Goal: Information Seeking & Learning: Find specific fact

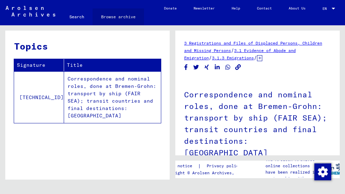
click at [132, 15] on link "Browse archive" at bounding box center [118, 16] width 51 height 17
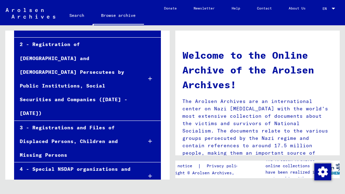
scroll to position [88, 0]
click at [92, 121] on div "3 - Registrations and Files of Displaced Persons, Children and Missing Persons" at bounding box center [75, 142] width 122 height 42
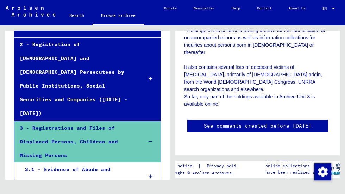
scroll to position [1266, 0]
click at [149, 139] on icon at bounding box center [151, 141] width 4 height 5
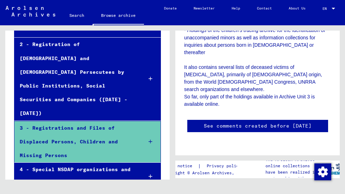
click at [149, 139] on icon at bounding box center [151, 141] width 4 height 5
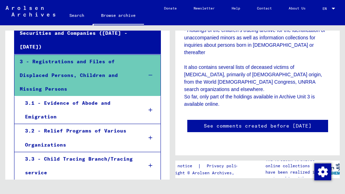
scroll to position [155, 0]
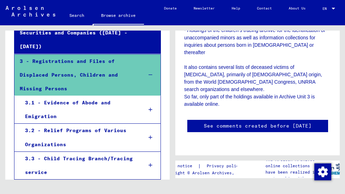
click at [99, 152] on div "3.3 - Child Tracing Branch/Tracing service" at bounding box center [79, 165] width 118 height 27
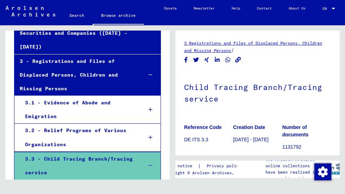
click at [149, 107] on icon at bounding box center [151, 109] width 4 height 5
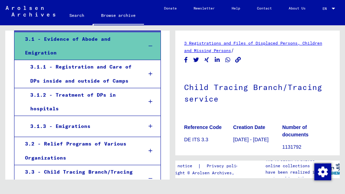
scroll to position [219, 0]
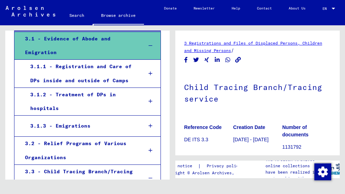
click at [96, 119] on div "3.1.3 - Emigrations" at bounding box center [81, 126] width 112 height 14
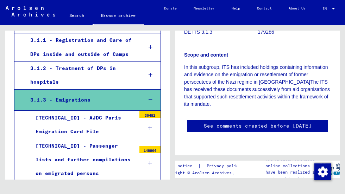
scroll to position [244, 0]
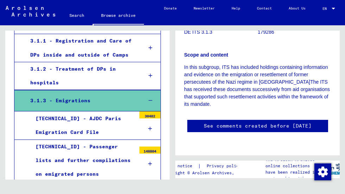
click at [139, 154] on div at bounding box center [149, 164] width 21 height 21
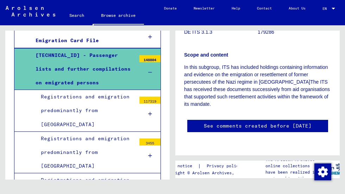
scroll to position [332, 0]
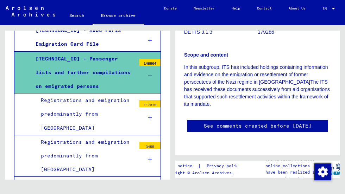
click at [110, 94] on div "Registrations and emigration predominantly from [GEOGRAPHIC_DATA]" at bounding box center [86, 115] width 100 height 42
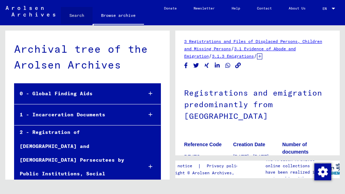
click at [77, 12] on link "Search" at bounding box center [77, 15] width 32 height 17
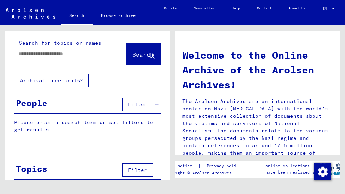
click at [73, 53] on input "text" at bounding box center [61, 53] width 87 height 7
click at [85, 51] on input "text" at bounding box center [61, 53] width 87 height 7
paste input "**********"
type input "**********"
click at [132, 54] on span "Search" at bounding box center [142, 54] width 21 height 7
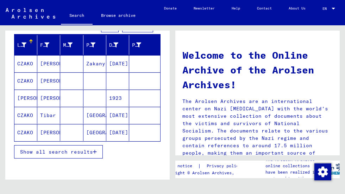
scroll to position [79, 0]
click at [86, 151] on span "Show all search results" at bounding box center [56, 152] width 73 height 6
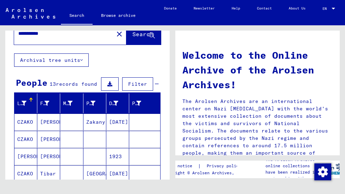
scroll to position [19, 0]
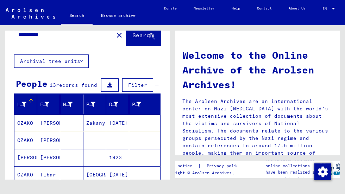
click at [49, 126] on mat-cell "[PERSON_NAME]" at bounding box center [48, 123] width 23 height 17
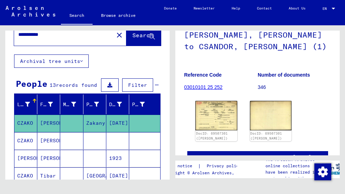
scroll to position [86, 0]
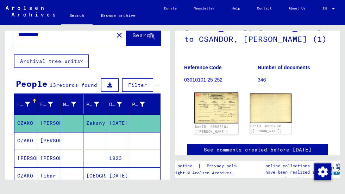
click at [220, 111] on img at bounding box center [216, 108] width 44 height 31
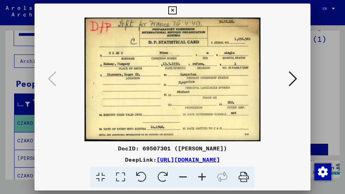
click at [295, 79] on icon at bounding box center [293, 78] width 8 height 17
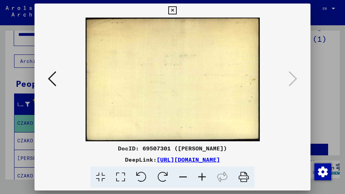
click at [173, 7] on icon at bounding box center [172, 10] width 8 height 8
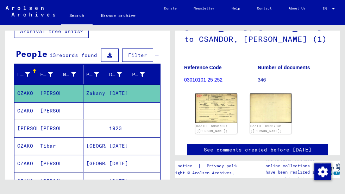
scroll to position [51, 0]
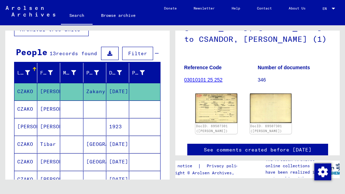
click at [45, 129] on mat-cell "[PERSON_NAME]" at bounding box center [48, 126] width 23 height 17
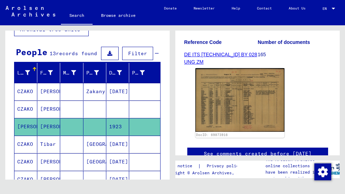
scroll to position [128, 0]
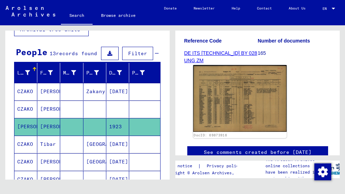
click at [221, 113] on img at bounding box center [240, 98] width 94 height 67
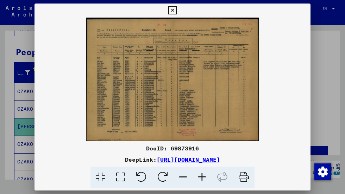
click at [221, 113] on img at bounding box center [173, 80] width 276 height 124
click at [118, 179] on icon at bounding box center [121, 177] width 20 height 21
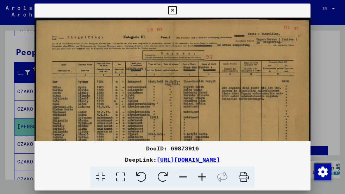
click at [197, 117] on img at bounding box center [173, 117] width 276 height 198
click at [175, 88] on img at bounding box center [173, 117] width 276 height 198
click at [119, 176] on icon at bounding box center [121, 177] width 20 height 21
click at [103, 179] on icon at bounding box center [101, 177] width 20 height 21
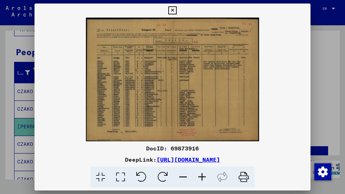
click at [145, 122] on img at bounding box center [173, 80] width 276 height 124
drag, startPoint x: 145, startPoint y: 122, endPoint x: 163, endPoint y: 77, distance: 48.3
click at [163, 77] on img at bounding box center [173, 80] width 276 height 124
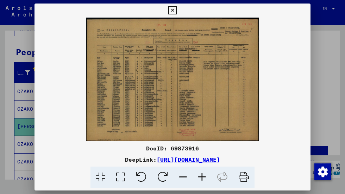
click at [204, 178] on icon at bounding box center [202, 177] width 19 height 21
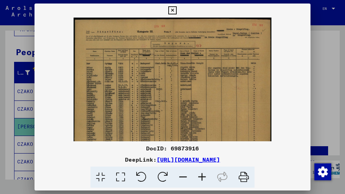
click at [204, 178] on icon at bounding box center [202, 177] width 19 height 21
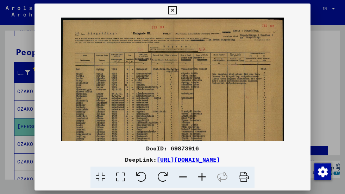
click at [204, 178] on icon at bounding box center [202, 177] width 19 height 21
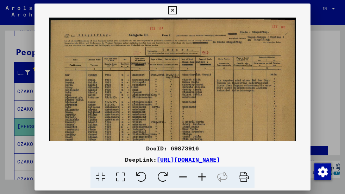
click at [201, 177] on icon at bounding box center [202, 177] width 19 height 21
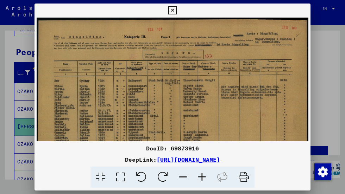
click at [201, 177] on icon at bounding box center [202, 177] width 19 height 21
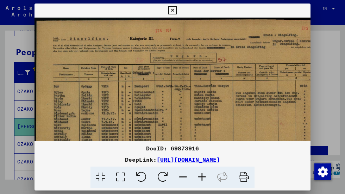
click at [201, 177] on icon at bounding box center [202, 177] width 19 height 21
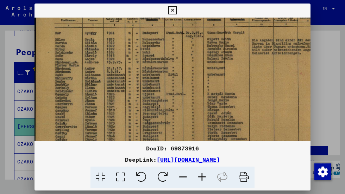
scroll to position [60, 0]
drag, startPoint x: 174, startPoint y: 107, endPoint x: 175, endPoint y: 50, distance: 57.4
click at [175, 50] on img at bounding box center [194, 73] width 321 height 230
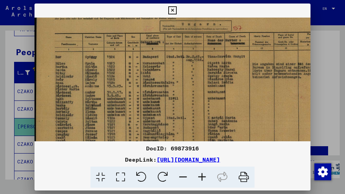
scroll to position [33, 0]
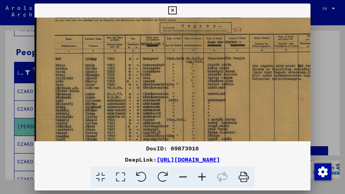
drag, startPoint x: 149, startPoint y: 73, endPoint x: 149, endPoint y: 100, distance: 27.1
click at [149, 100] on img at bounding box center [195, 99] width 321 height 230
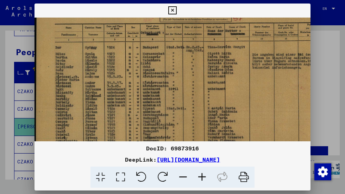
scroll to position [51, 0]
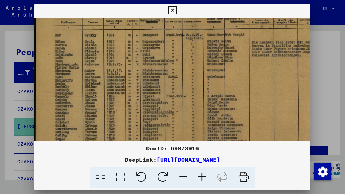
drag, startPoint x: 110, startPoint y: 93, endPoint x: 127, endPoint y: 69, distance: 29.0
click at [127, 69] on img at bounding box center [194, 76] width 321 height 230
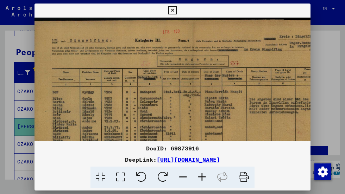
scroll to position [0, 2]
drag, startPoint x: 127, startPoint y: 81, endPoint x: 127, endPoint y: 164, distance: 82.4
click at [127, 164] on div "DocID: 69873916 DeepLink: [URL][DOMAIN_NAME]" at bounding box center [173, 96] width 276 height 185
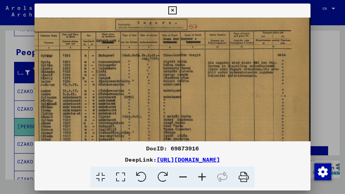
scroll to position [36, 44]
drag, startPoint x: 147, startPoint y: 122, endPoint x: 97, endPoint y: 89, distance: 60.6
click at [97, 89] on img at bounding box center [150, 96] width 321 height 230
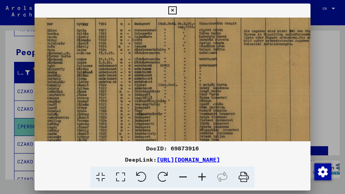
scroll to position [69, 8]
drag, startPoint x: 93, startPoint y: 88, endPoint x: 148, endPoint y: 58, distance: 62.1
click at [148, 58] on img at bounding box center [186, 64] width 321 height 230
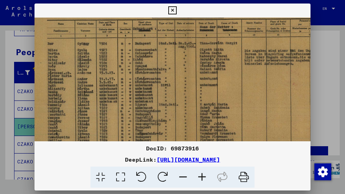
scroll to position [49, 8]
drag, startPoint x: 201, startPoint y: 109, endPoint x: 203, endPoint y: 134, distance: 25.4
click at [203, 134] on img at bounding box center [187, 84] width 321 height 230
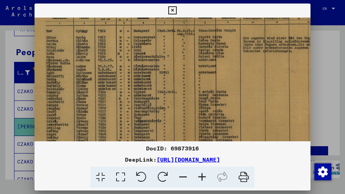
drag, startPoint x: 203, startPoint y: 133, endPoint x: 201, endPoint y: 122, distance: 11.4
click at [201, 122] on img at bounding box center [185, 71] width 321 height 230
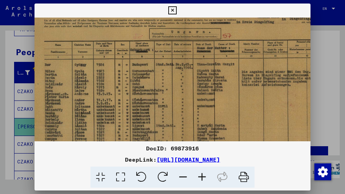
scroll to position [25, 11]
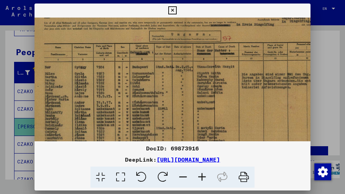
drag, startPoint x: 203, startPoint y: 118, endPoint x: 203, endPoint y: 157, distance: 38.7
click at [203, 157] on div "DocID: 69873916 DeepLink: [URL][DOMAIN_NAME]" at bounding box center [173, 96] width 276 height 185
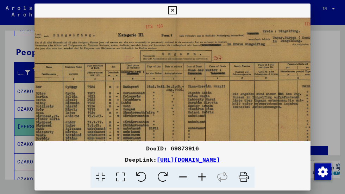
drag, startPoint x: 204, startPoint y: 111, endPoint x: 197, endPoint y: 134, distance: 24.1
click at [197, 134] on img at bounding box center [175, 127] width 321 height 230
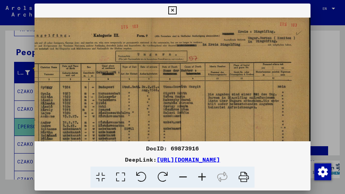
scroll to position [5, 44]
drag, startPoint x: 219, startPoint y: 102, endPoint x: 163, endPoint y: 120, distance: 58.6
click at [163, 120] on img at bounding box center [150, 127] width 321 height 230
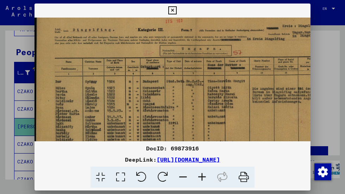
scroll to position [10, 0]
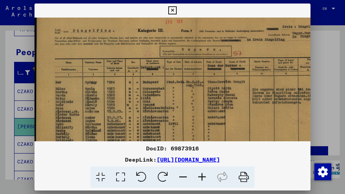
drag, startPoint x: 163, startPoint y: 119, endPoint x: 216, endPoint y: 117, distance: 52.9
click at [216, 117] on img at bounding box center [195, 123] width 321 height 230
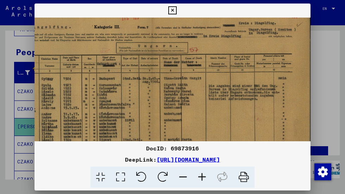
scroll to position [13, 44]
drag, startPoint x: 217, startPoint y: 115, endPoint x: 176, endPoint y: 114, distance: 40.5
click at [176, 114] on img at bounding box center [150, 120] width 321 height 230
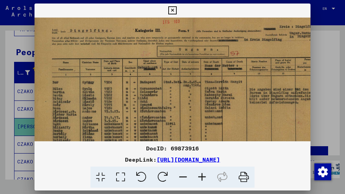
drag, startPoint x: 168, startPoint y: 111, endPoint x: 211, endPoint y: 117, distance: 43.7
click at [211, 117] on img at bounding box center [192, 123] width 321 height 230
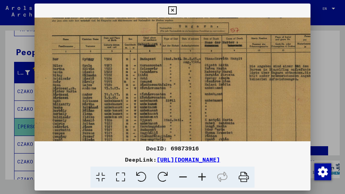
scroll to position [34, 3]
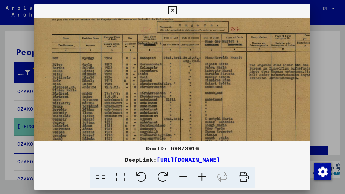
drag, startPoint x: 197, startPoint y: 113, endPoint x: 197, endPoint y: 89, distance: 23.6
click at [197, 89] on img at bounding box center [192, 98] width 321 height 230
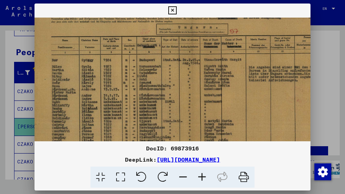
scroll to position [32, 4]
drag, startPoint x: 201, startPoint y: 109, endPoint x: 203, endPoint y: 113, distance: 4.7
click at [203, 113] on img at bounding box center [191, 101] width 321 height 230
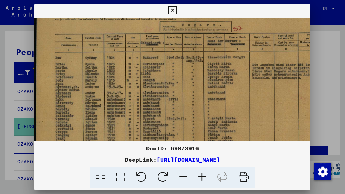
drag, startPoint x: 160, startPoint y: 114, endPoint x: 178, endPoint y: 111, distance: 18.5
click at [178, 111] on img at bounding box center [195, 98] width 321 height 230
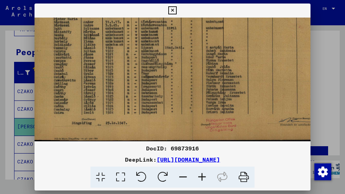
scroll to position [106, 2]
drag, startPoint x: 169, startPoint y: 125, endPoint x: 168, endPoint y: 42, distance: 83.1
click at [168, 42] on img at bounding box center [192, 27] width 321 height 230
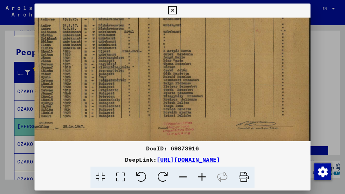
drag, startPoint x: 185, startPoint y: 74, endPoint x: 133, endPoint y: 77, distance: 51.9
click at [133, 77] on img at bounding box center [150, 30] width 321 height 230
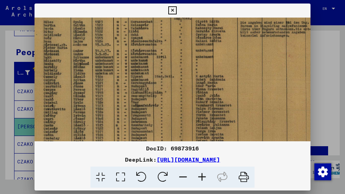
scroll to position [75, 11]
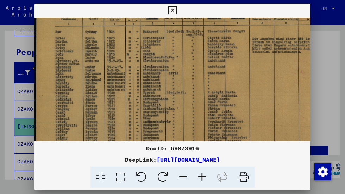
drag, startPoint x: 134, startPoint y: 76, endPoint x: 193, endPoint y: 123, distance: 75.3
click at [193, 123] on img at bounding box center [195, 72] width 321 height 230
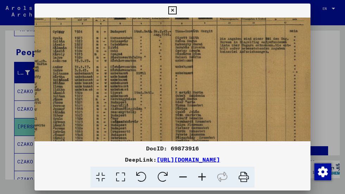
scroll to position [61, 32]
drag, startPoint x: 213, startPoint y: 116, endPoint x: 160, endPoint y: 118, distance: 53.2
click at [160, 118] on img at bounding box center [162, 71] width 321 height 230
click at [170, 160] on link "[URL][DOMAIN_NAME]" at bounding box center [188, 159] width 63 height 7
click at [174, 10] on icon at bounding box center [172, 10] width 8 height 8
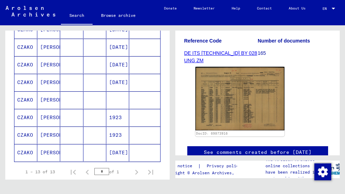
scroll to position [201, 0]
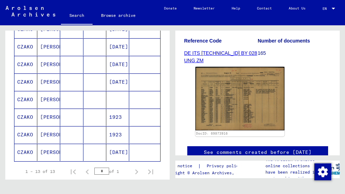
click at [50, 117] on mat-cell "[PERSON_NAME]" at bounding box center [48, 117] width 23 height 17
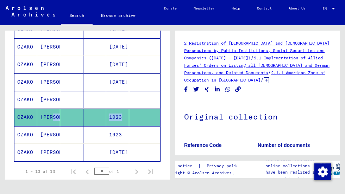
drag, startPoint x: 50, startPoint y: 117, endPoint x: 141, endPoint y: 118, distance: 91.6
click at [141, 118] on mat-row "[PERSON_NAME] 1923" at bounding box center [87, 118] width 146 height 18
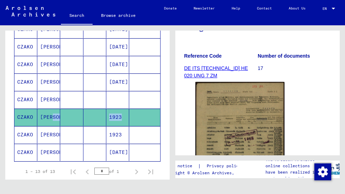
scroll to position [98, 0]
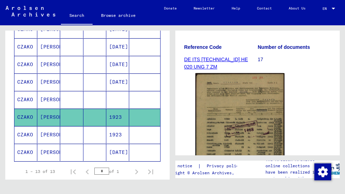
click at [161, 102] on div "Last Name First Name Maiden Name Place of Birth Date of Birth Prisoner # [PERSO…" at bounding box center [87, 60] width 164 height 295
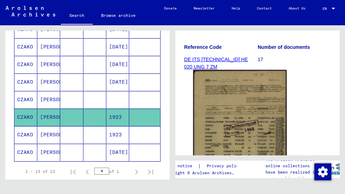
click at [238, 113] on img at bounding box center [240, 135] width 94 height 131
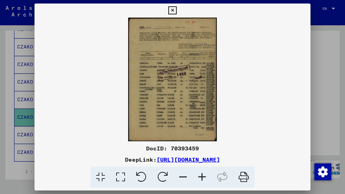
click at [199, 100] on img at bounding box center [173, 80] width 276 height 124
click at [203, 177] on icon at bounding box center [202, 177] width 19 height 21
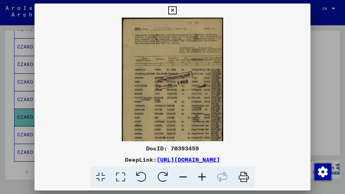
click at [203, 177] on icon at bounding box center [202, 177] width 19 height 21
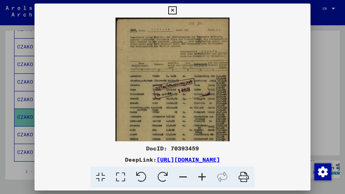
click at [203, 177] on icon at bounding box center [202, 177] width 19 height 21
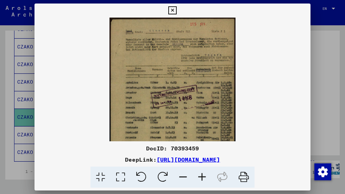
click at [203, 177] on icon at bounding box center [202, 177] width 19 height 21
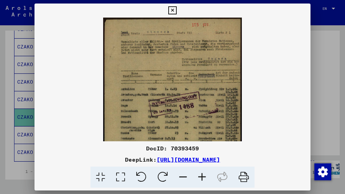
click at [203, 177] on icon at bounding box center [202, 177] width 19 height 21
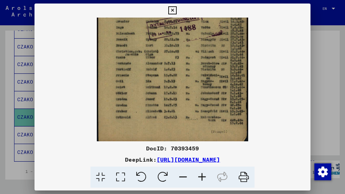
scroll to position [88, 0]
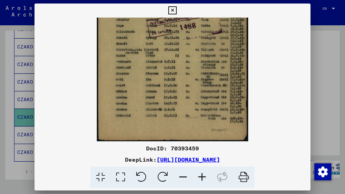
drag, startPoint x: 197, startPoint y: 126, endPoint x: 185, endPoint y: 50, distance: 77.1
click at [185, 50] on img at bounding box center [172, 36] width 151 height 212
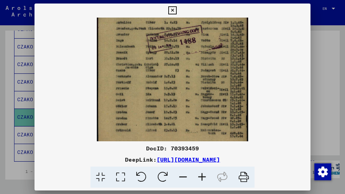
drag, startPoint x: 185, startPoint y: 86, endPoint x: 184, endPoint y: 103, distance: 16.9
click at [184, 103] on img at bounding box center [172, 50] width 151 height 212
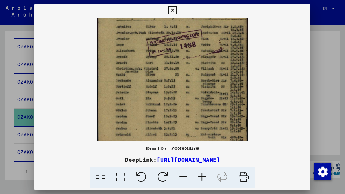
drag, startPoint x: 187, startPoint y: 100, endPoint x: 173, endPoint y: 108, distance: 16.3
click at [170, 107] on img at bounding box center [172, 55] width 151 height 212
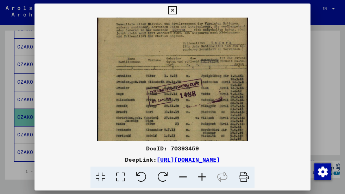
scroll to position [18, 0]
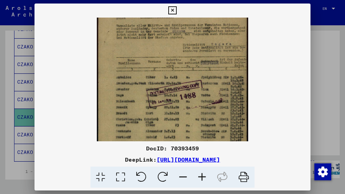
drag, startPoint x: 178, startPoint y: 93, endPoint x: 180, endPoint y: 145, distance: 51.5
click at [180, 145] on div "DocID: 70393459 DeepLink: [URL][DOMAIN_NAME]" at bounding box center [173, 96] width 276 height 185
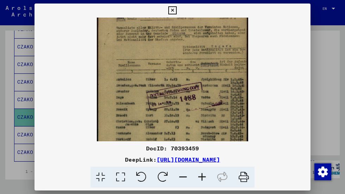
scroll to position [0, 0]
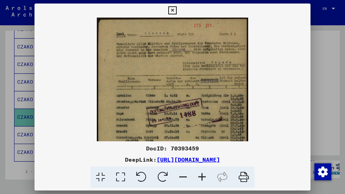
drag, startPoint x: 192, startPoint y: 119, endPoint x: 192, endPoint y: 145, distance: 25.4
click at [192, 145] on div "DocID: 70393459 DeepLink: [URL][DOMAIN_NAME]" at bounding box center [173, 96] width 276 height 185
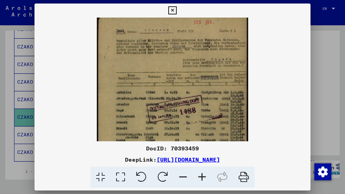
scroll to position [5, 0]
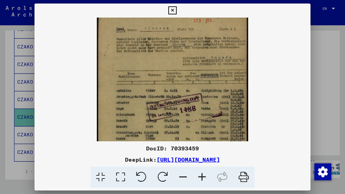
drag, startPoint x: 200, startPoint y: 124, endPoint x: 200, endPoint y: 120, distance: 4.2
click at [200, 120] on img at bounding box center [172, 119] width 151 height 212
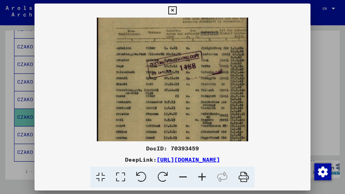
drag, startPoint x: 200, startPoint y: 120, endPoint x: 197, endPoint y: 80, distance: 40.2
click at [197, 80] on img at bounding box center [172, 76] width 151 height 212
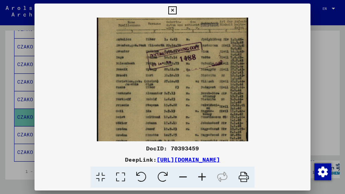
scroll to position [55, 0]
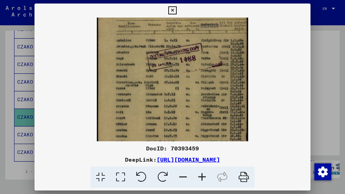
drag, startPoint x: 177, startPoint y: 96, endPoint x: 179, endPoint y: 91, distance: 6.0
click at [179, 91] on img at bounding box center [172, 68] width 151 height 212
click at [189, 159] on link "[URL][DOMAIN_NAME]" at bounding box center [188, 159] width 63 height 7
click at [172, 13] on icon at bounding box center [172, 10] width 8 height 8
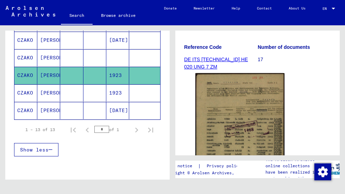
scroll to position [244, 0]
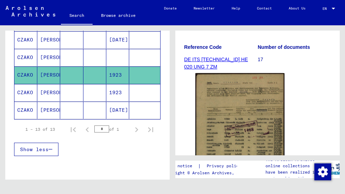
click at [51, 91] on mat-cell "[PERSON_NAME]" at bounding box center [48, 92] width 23 height 17
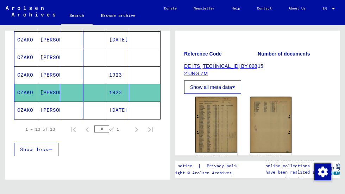
scroll to position [94, 0]
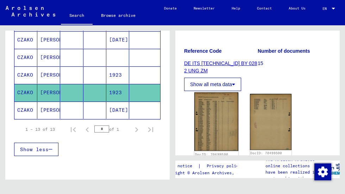
click at [214, 125] on img at bounding box center [216, 122] width 44 height 59
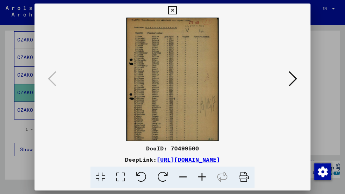
click at [202, 178] on icon at bounding box center [202, 177] width 19 height 21
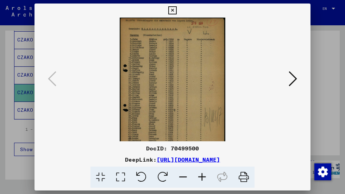
click at [202, 178] on icon at bounding box center [202, 177] width 19 height 21
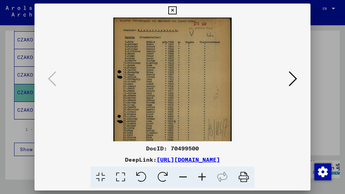
click at [202, 178] on icon at bounding box center [202, 177] width 19 height 21
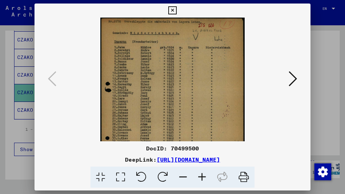
click at [202, 178] on icon at bounding box center [202, 177] width 19 height 21
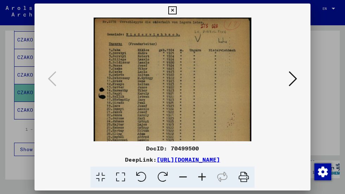
click at [202, 178] on icon at bounding box center [202, 177] width 19 height 21
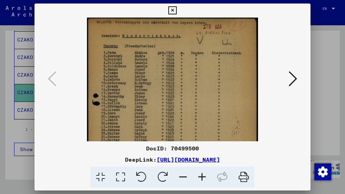
click at [202, 178] on icon at bounding box center [202, 177] width 19 height 21
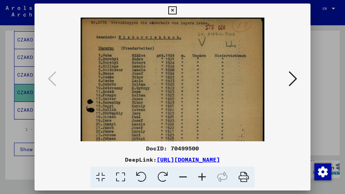
click at [202, 178] on icon at bounding box center [202, 177] width 19 height 21
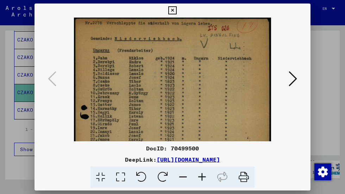
click at [187, 117] on img at bounding box center [172, 150] width 197 height 265
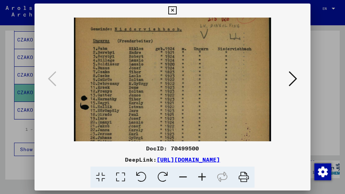
scroll to position [13, 0]
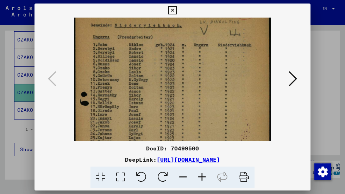
drag, startPoint x: 187, startPoint y: 117, endPoint x: 188, endPoint y: 105, distance: 12.8
click at [188, 105] on img at bounding box center [172, 136] width 197 height 265
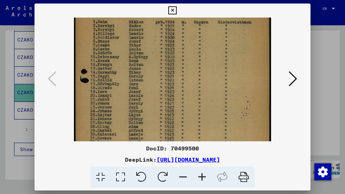
drag, startPoint x: 188, startPoint y: 105, endPoint x: 188, endPoint y: 83, distance: 21.5
click at [188, 83] on img at bounding box center [172, 113] width 197 height 265
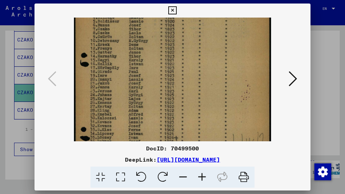
scroll to position [54, 0]
drag, startPoint x: 185, startPoint y: 113, endPoint x: 185, endPoint y: 98, distance: 15.1
click at [185, 98] on img at bounding box center [172, 96] width 197 height 265
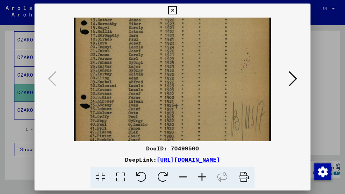
scroll to position [85, 0]
drag, startPoint x: 174, startPoint y: 111, endPoint x: 174, endPoint y: 83, distance: 27.8
click at [174, 83] on img at bounding box center [172, 65] width 197 height 265
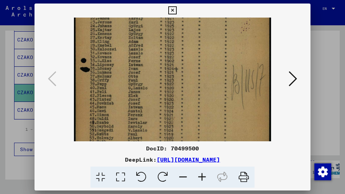
scroll to position [123, 0]
drag, startPoint x: 174, startPoint y: 121, endPoint x: 174, endPoint y: 87, distance: 34.2
click at [174, 87] on img at bounding box center [172, 27] width 197 height 265
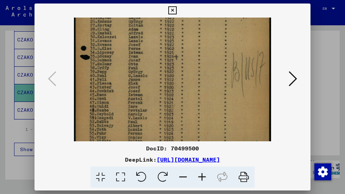
scroll to position [141, 0]
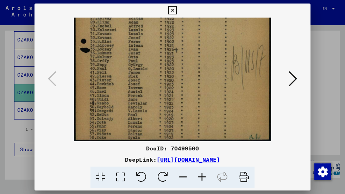
drag, startPoint x: 171, startPoint y: 112, endPoint x: 171, endPoint y: 87, distance: 25.0
click at [171, 87] on img at bounding box center [172, 9] width 197 height 265
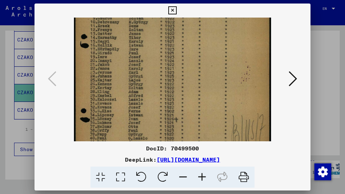
scroll to position [70, 0]
drag, startPoint x: 142, startPoint y: 79, endPoint x: 141, endPoint y: 157, distance: 78.2
click at [141, 157] on div "DocID: 70499500 DeepLink: [URL][DOMAIN_NAME]" at bounding box center [173, 96] width 276 height 185
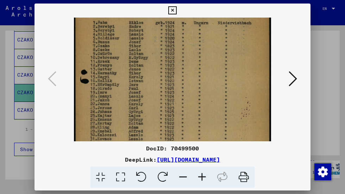
scroll to position [35, 0]
drag, startPoint x: 146, startPoint y: 82, endPoint x: 147, endPoint y: 120, distance: 38.0
click at [147, 120] on img at bounding box center [172, 115] width 197 height 265
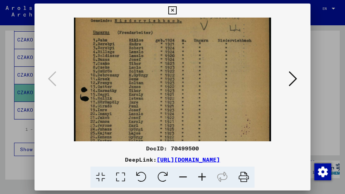
scroll to position [17, 0]
drag, startPoint x: 133, startPoint y: 48, endPoint x: 133, endPoint y: 67, distance: 19.0
click at [133, 67] on img at bounding box center [172, 132] width 197 height 265
click at [174, 9] on icon at bounding box center [172, 10] width 8 height 8
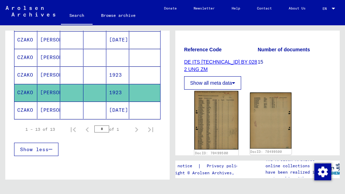
scroll to position [95, 0]
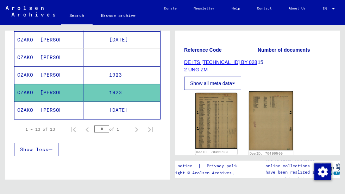
click at [257, 122] on img at bounding box center [271, 121] width 44 height 59
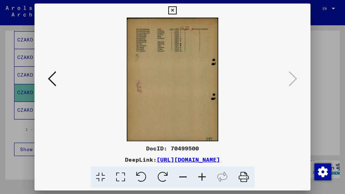
click at [203, 173] on icon at bounding box center [202, 177] width 19 height 21
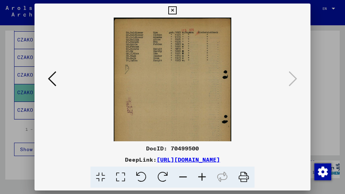
click at [203, 173] on icon at bounding box center [202, 177] width 19 height 21
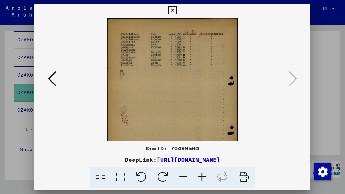
click at [203, 173] on icon at bounding box center [202, 177] width 19 height 21
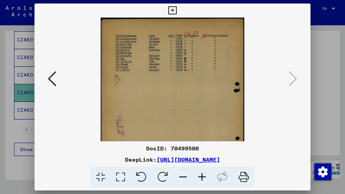
click at [203, 173] on icon at bounding box center [202, 177] width 19 height 21
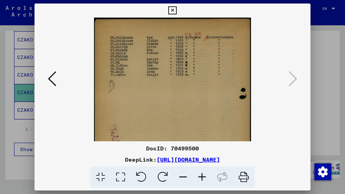
click at [203, 173] on icon at bounding box center [202, 177] width 19 height 21
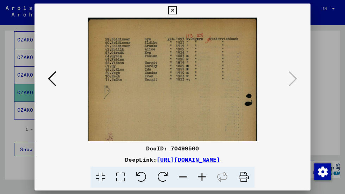
click at [203, 173] on icon at bounding box center [202, 177] width 19 height 21
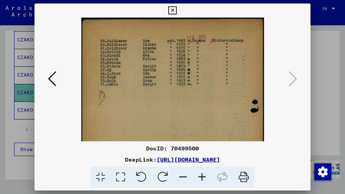
click at [203, 173] on icon at bounding box center [202, 177] width 19 height 21
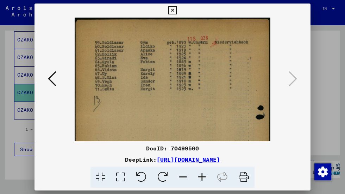
click at [203, 173] on icon at bounding box center [202, 177] width 19 height 21
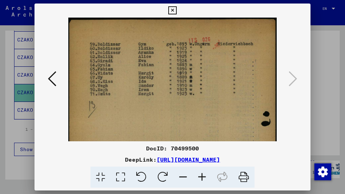
click at [203, 173] on icon at bounding box center [202, 177] width 19 height 21
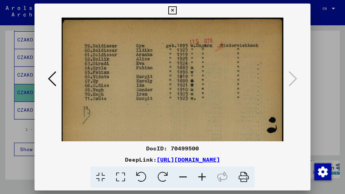
click at [172, 8] on icon at bounding box center [172, 10] width 8 height 8
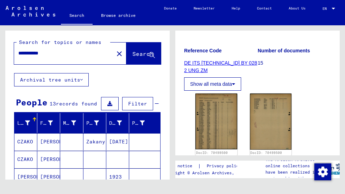
scroll to position [0, 0]
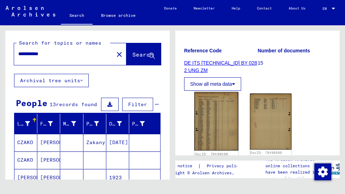
click at [223, 123] on img at bounding box center [216, 121] width 44 height 59
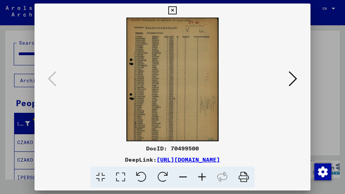
click at [167, 160] on link "[URL][DOMAIN_NAME]" at bounding box center [188, 159] width 63 height 7
click at [170, 11] on icon at bounding box center [172, 10] width 8 height 8
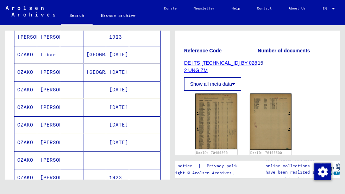
scroll to position [135, 0]
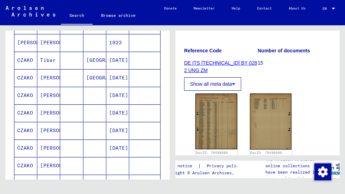
click at [117, 64] on mat-cell "[DATE]" at bounding box center [117, 60] width 23 height 17
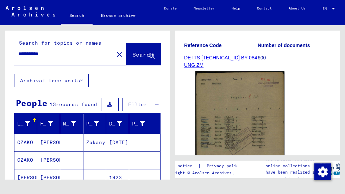
click at [54, 54] on input "**********" at bounding box center [63, 53] width 91 height 7
